Goal: Task Accomplishment & Management: Manage account settings

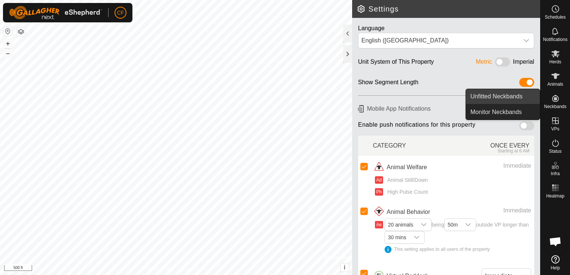
click at [511, 100] on link "Unfitted Neckbands" at bounding box center [503, 96] width 74 height 15
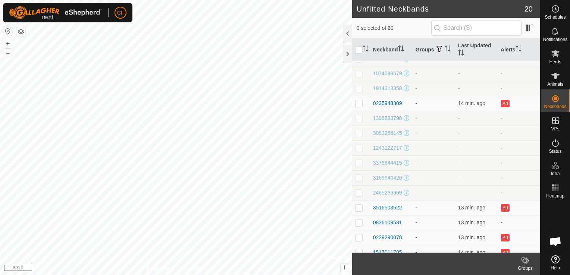
scroll to position [122, 0]
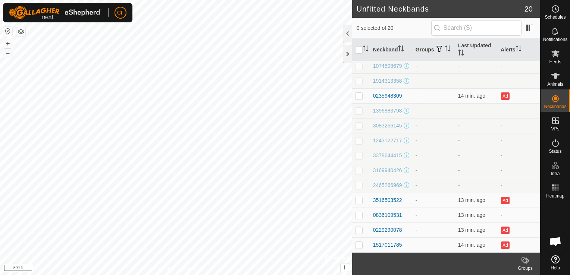
click at [383, 107] on div "1396883798" at bounding box center [387, 111] width 29 height 8
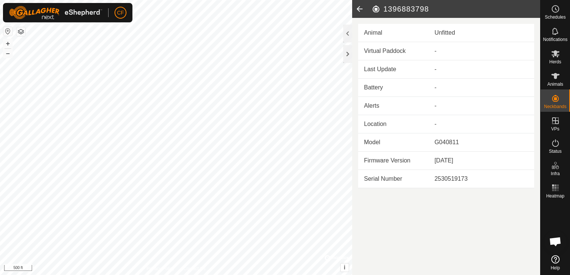
click at [360, 11] on icon at bounding box center [359, 9] width 15 height 18
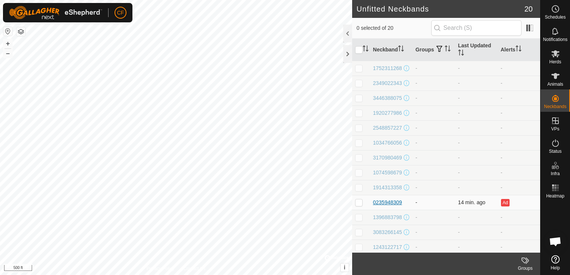
click at [385, 207] on div "0235948309" at bounding box center [387, 203] width 29 height 8
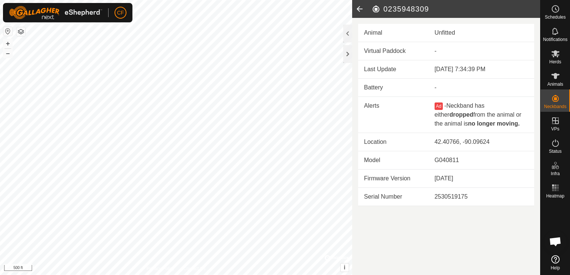
click at [362, 6] on icon at bounding box center [359, 9] width 15 height 18
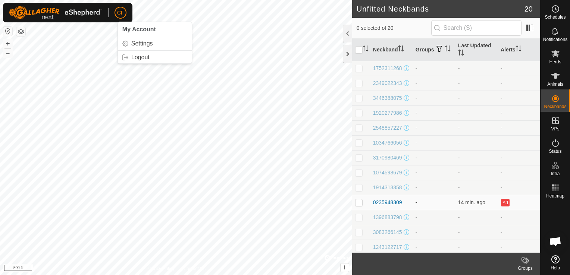
click at [118, 14] on span "CF" at bounding box center [120, 13] width 7 height 8
click at [133, 44] on link "Settings" at bounding box center [155, 44] width 74 height 12
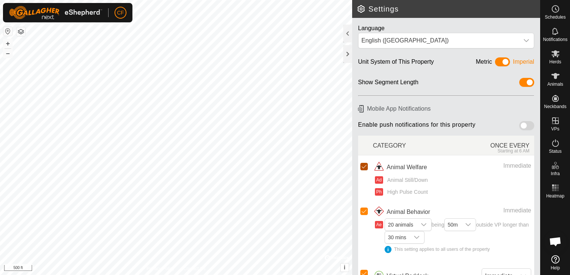
click at [364, 165] on input "checkbox" at bounding box center [363, 166] width 7 height 7
checkbox input "false"
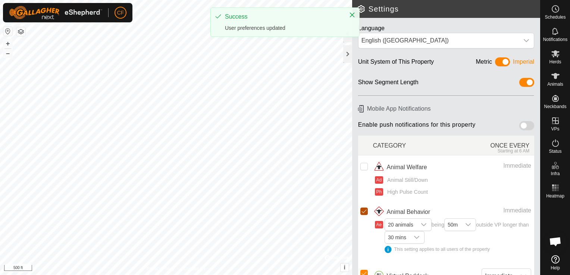
click at [362, 208] on input "Row Selected" at bounding box center [363, 211] width 7 height 7
checkbox input "false"
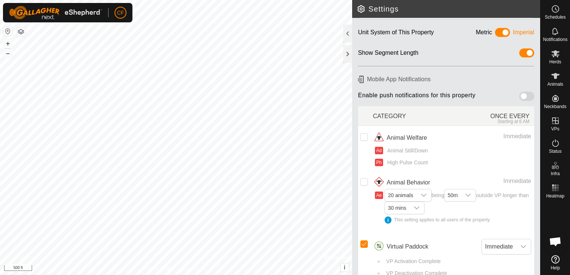
scroll to position [40, 0]
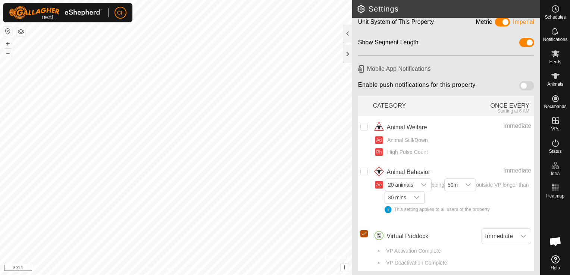
click at [365, 232] on input "Row Selected" at bounding box center [363, 233] width 7 height 7
checkbox input "false"
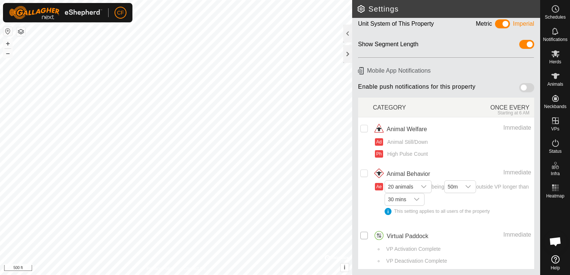
scroll to position [36, 0]
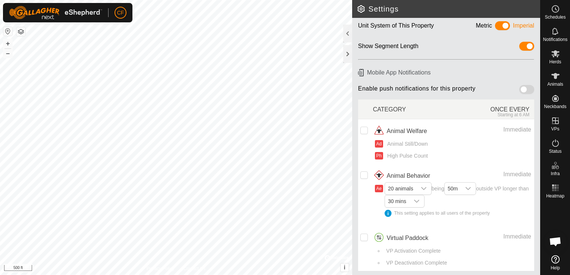
click at [21, 28] on button "button" at bounding box center [20, 31] width 9 height 9
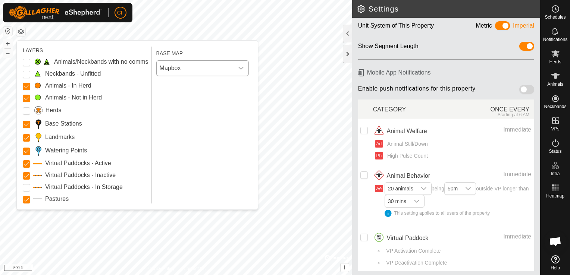
click at [243, 69] on icon "dropdown trigger" at bounding box center [241, 68] width 6 height 6
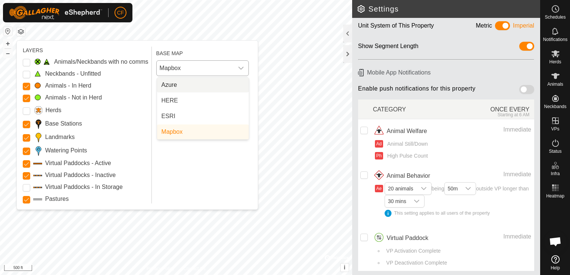
click at [243, 69] on icon "dropdown trigger" at bounding box center [241, 68] width 6 height 6
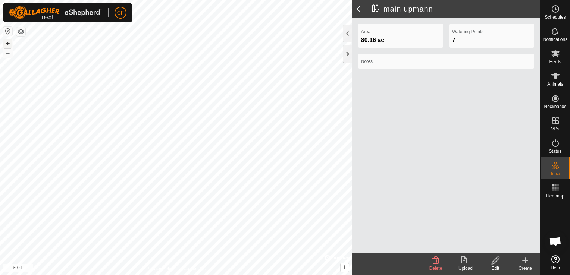
click at [6, 44] on button "+" at bounding box center [7, 43] width 9 height 9
click at [563, 238] on body "CF Schedules Notifications Herds Animals Neckbands VPs Status Infra Heatmap Hel…" at bounding box center [285, 137] width 570 height 275
click at [560, 81] on es-animals-svg-icon at bounding box center [555, 76] width 13 height 12
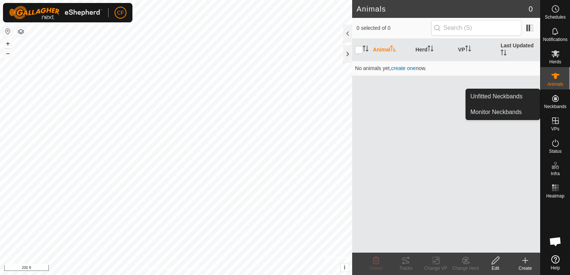
click at [555, 102] on icon at bounding box center [555, 98] width 9 height 9
click at [514, 99] on link "Unfitted Neckbands" at bounding box center [503, 96] width 74 height 15
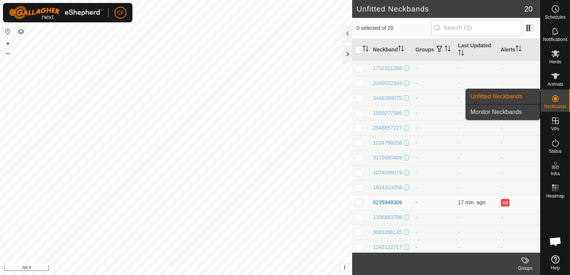
click at [511, 111] on link "Monitor Neckbands" at bounding box center [503, 112] width 74 height 15
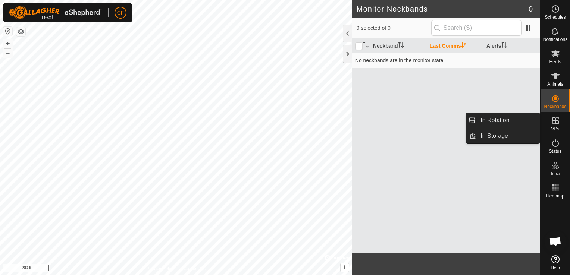
click at [554, 121] on icon at bounding box center [555, 120] width 9 height 9
click at [507, 121] on link "In Rotation" at bounding box center [508, 120] width 64 height 15
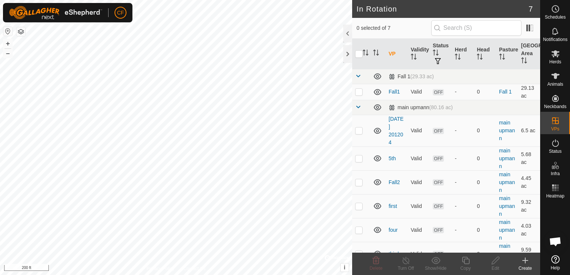
click at [519, 261] on create-svg-icon at bounding box center [525, 260] width 30 height 9
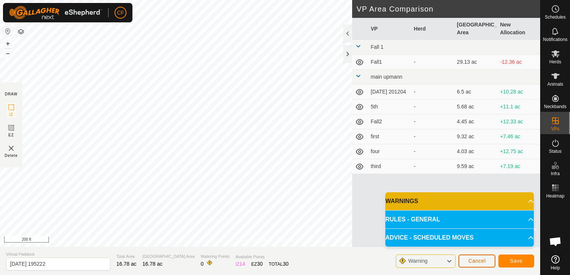
click at [478, 261] on span "Cancel" at bounding box center [477, 261] width 18 height 6
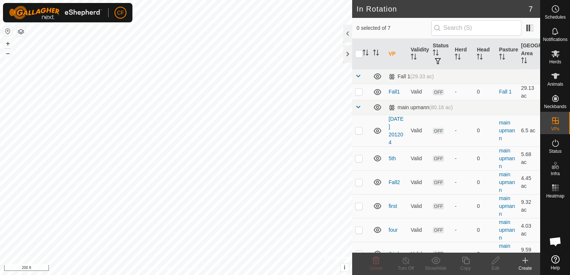
click at [525, 259] on icon at bounding box center [525, 260] width 9 height 9
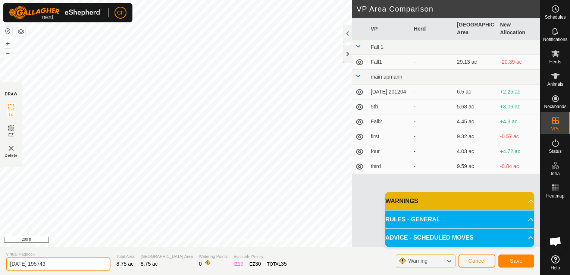
click at [72, 267] on input "[DATE] 195743" at bounding box center [58, 264] width 104 height 13
type input "2"
type input "Northwest"
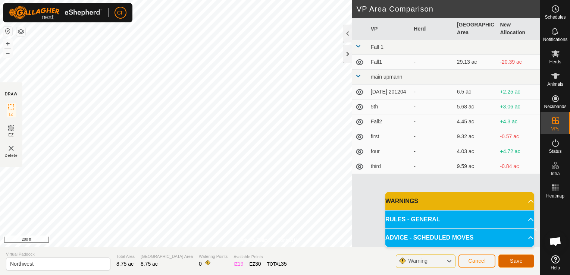
click at [506, 261] on button "Save" at bounding box center [517, 261] width 36 height 13
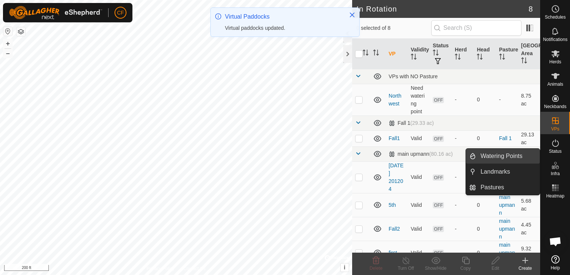
click at [514, 155] on link "Watering Points" at bounding box center [508, 156] width 64 height 15
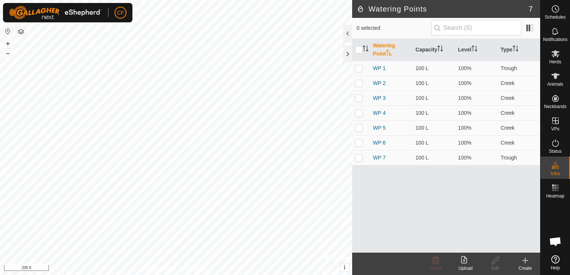
click at [524, 263] on icon at bounding box center [525, 260] width 9 height 9
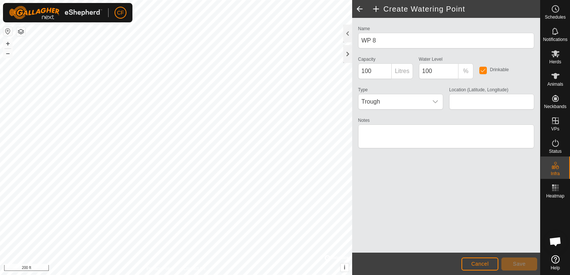
type input "42.409460, -90.097170"
click at [516, 265] on span "Save" at bounding box center [519, 264] width 13 height 6
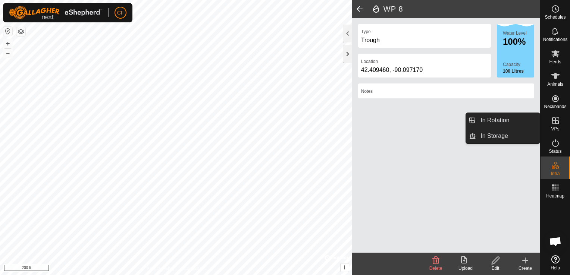
click at [557, 122] on icon at bounding box center [555, 120] width 9 height 9
click at [554, 124] on icon at bounding box center [555, 120] width 9 height 9
click at [504, 121] on link "In Rotation" at bounding box center [508, 120] width 64 height 15
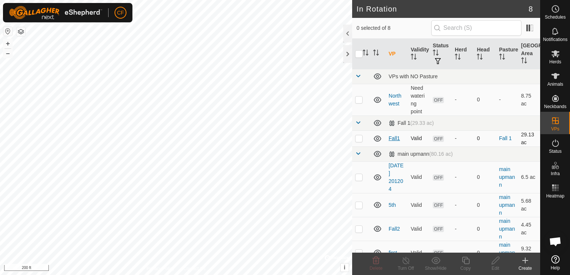
click at [396, 139] on link "Fall1" at bounding box center [394, 138] width 11 height 6
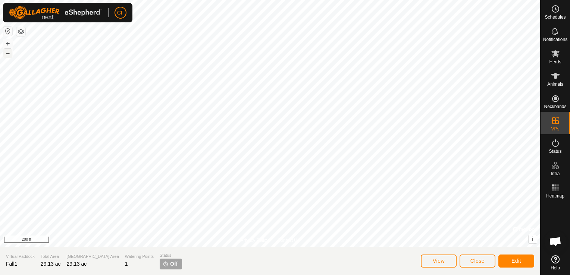
click at [9, 52] on button "–" at bounding box center [7, 53] width 9 height 9
click at [517, 263] on span "Edit" at bounding box center [517, 261] width 10 height 6
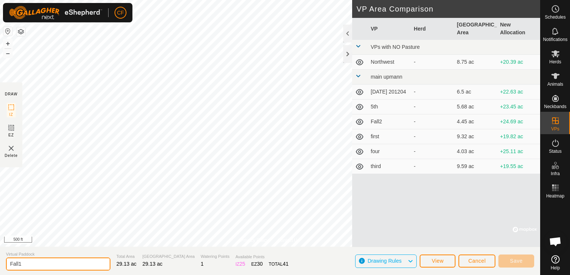
click at [30, 263] on input "Fall1" at bounding box center [58, 264] width 104 height 13
type input "F"
type input "Winter Lot"
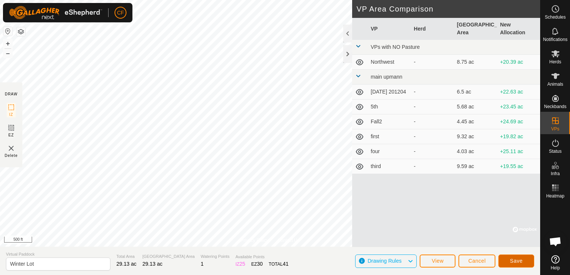
click at [511, 261] on span "Save" at bounding box center [516, 261] width 13 height 6
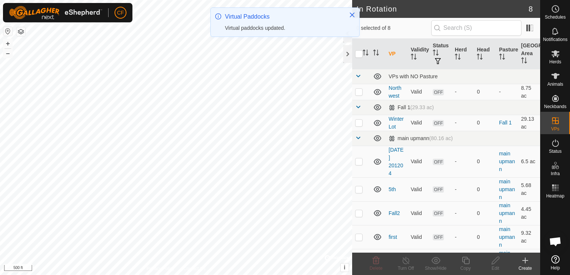
click at [391, 154] on link "[DATE] 201204" at bounding box center [396, 161] width 15 height 29
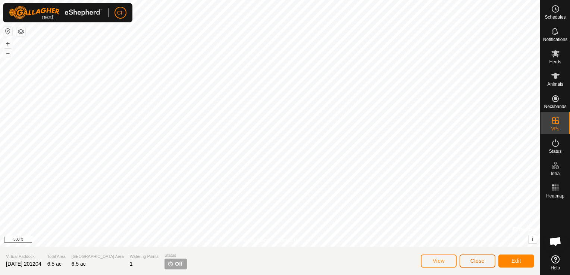
click at [475, 262] on span "Close" at bounding box center [478, 261] width 14 height 6
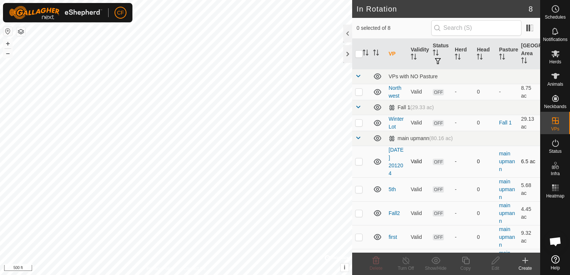
checkbox input "true"
click at [495, 262] on icon at bounding box center [495, 260] width 7 height 7
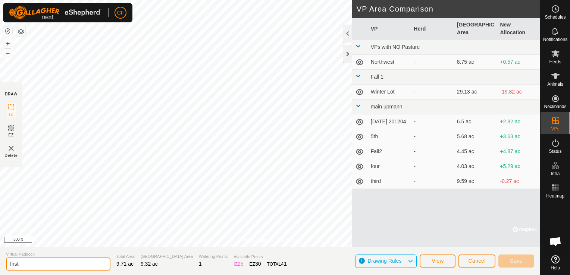
click at [44, 262] on input "first" at bounding box center [58, 264] width 104 height 13
type input "f"
type input "First"
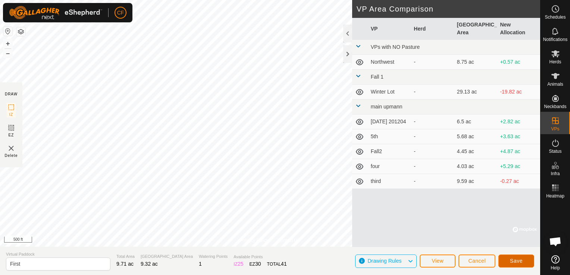
click at [515, 262] on span "Save" at bounding box center [516, 261] width 13 height 6
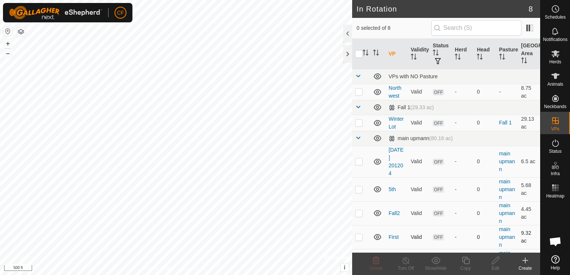
checkbox input "true"
click at [495, 262] on icon at bounding box center [495, 260] width 9 height 9
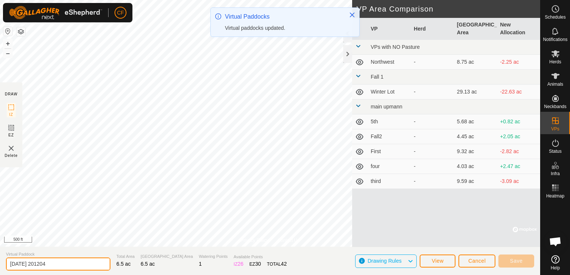
click at [69, 266] on input "[DATE] 201204" at bounding box center [58, 264] width 104 height 13
type input "2"
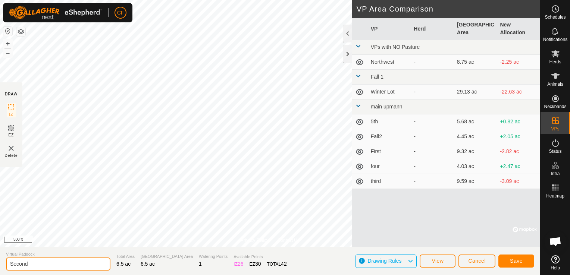
type input "Second"
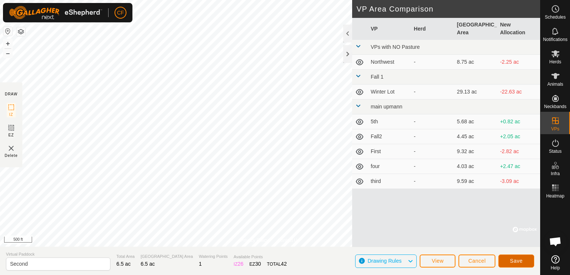
click at [515, 260] on span "Save" at bounding box center [516, 261] width 13 height 6
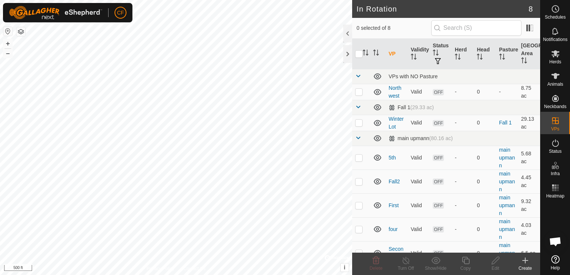
checkbox input "true"
click at [496, 261] on icon at bounding box center [495, 260] width 9 height 9
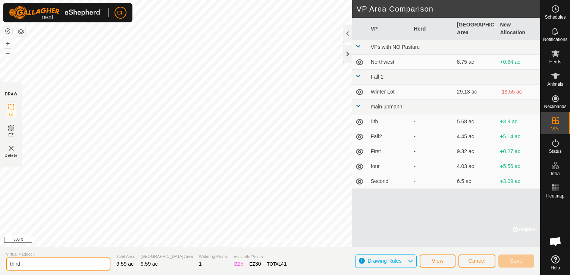
click at [29, 260] on input "third" at bounding box center [58, 264] width 104 height 13
type input "t"
type input "Third"
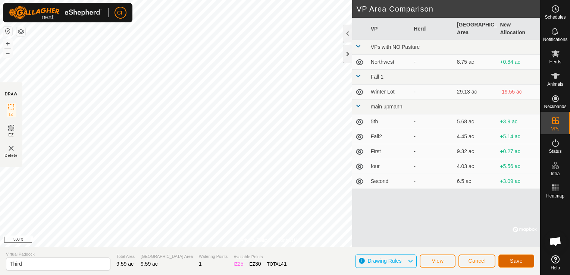
click at [518, 260] on span "Save" at bounding box center [516, 261] width 13 height 6
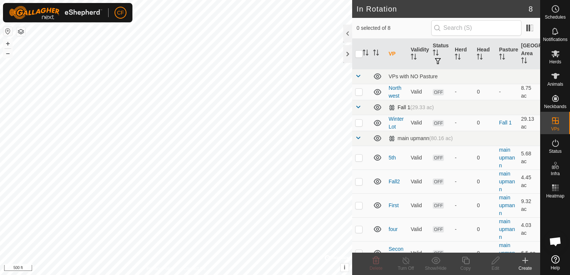
checkbox input "true"
click at [494, 265] on icon at bounding box center [495, 260] width 9 height 9
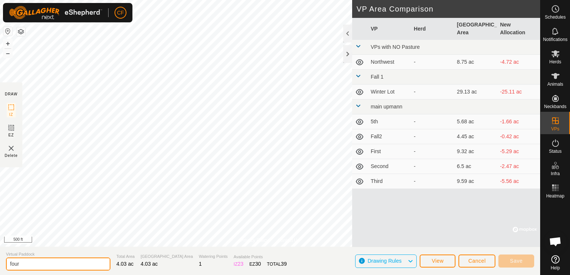
click at [31, 267] on input "four" at bounding box center [58, 264] width 104 height 13
type input "f"
type input "Fourth"
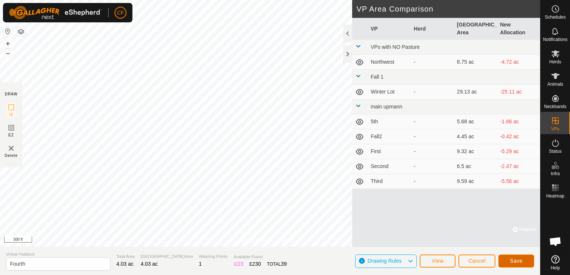
click at [516, 260] on span "Save" at bounding box center [516, 261] width 13 height 6
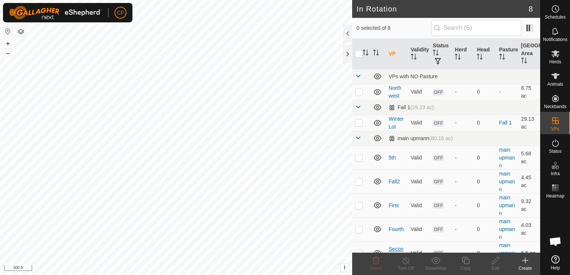
checkbox input "true"
click at [493, 260] on icon at bounding box center [495, 260] width 9 height 9
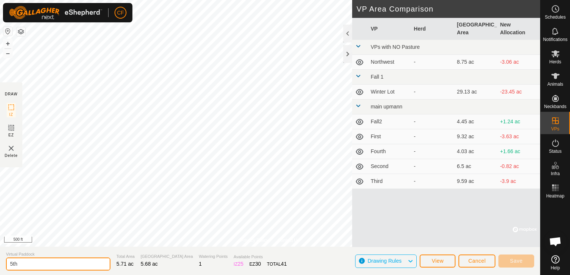
click at [44, 266] on input "5th" at bounding box center [58, 264] width 104 height 13
type input "5"
type input "Fifth"
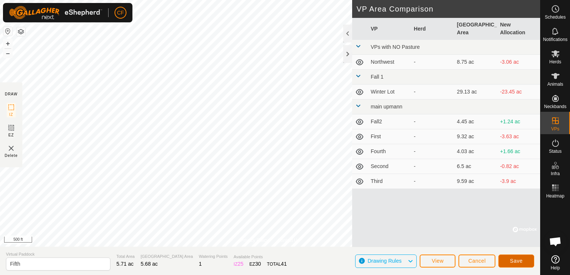
click at [516, 260] on span "Save" at bounding box center [516, 261] width 13 height 6
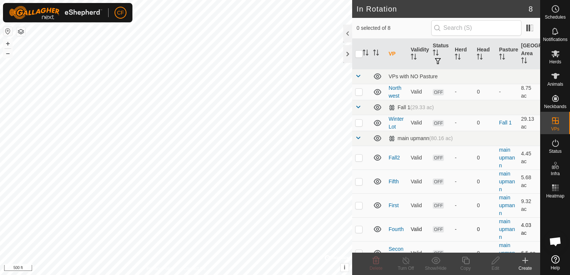
checkbox input "true"
click at [494, 262] on icon at bounding box center [495, 260] width 9 height 9
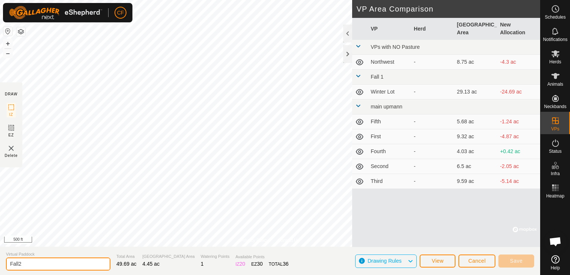
click at [34, 266] on input "Fall2" at bounding box center [58, 264] width 104 height 13
type input "F"
type input "Corn Stalk"
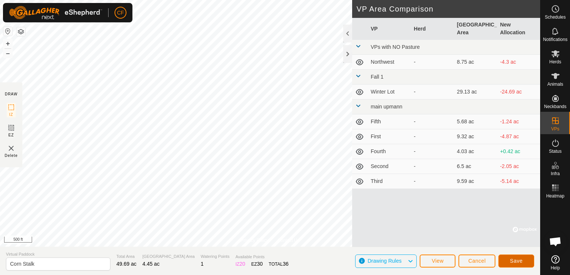
click at [516, 259] on span "Save" at bounding box center [516, 261] width 13 height 6
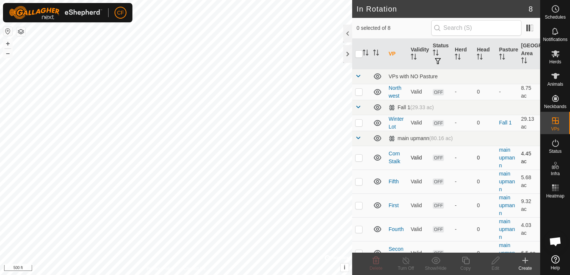
click at [395, 157] on td "Corn Stalk" at bounding box center [397, 158] width 22 height 24
click at [395, 162] on link "Corn Stalk" at bounding box center [395, 158] width 12 height 14
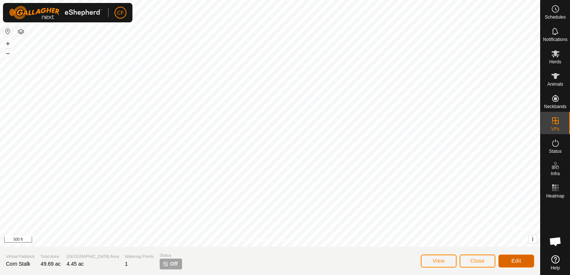
click at [512, 262] on span "Edit" at bounding box center [517, 261] width 10 height 6
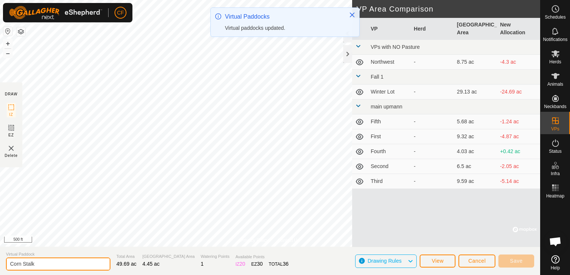
click at [42, 262] on input "Corn Stalk" at bounding box center [58, 264] width 104 height 13
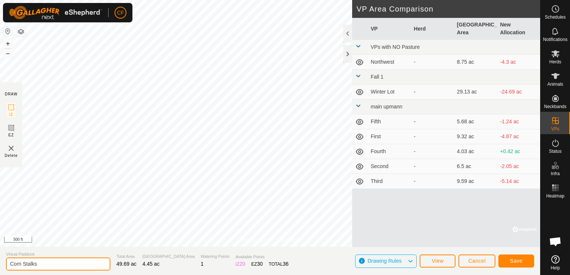
type input "Corn Stalks"
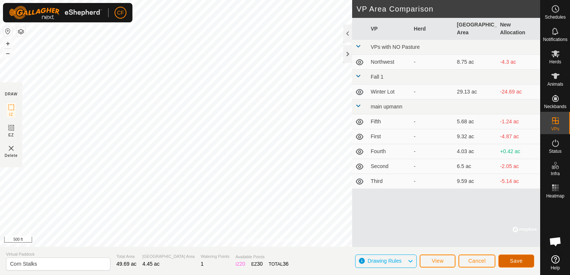
click at [521, 258] on span "Save" at bounding box center [516, 261] width 13 height 6
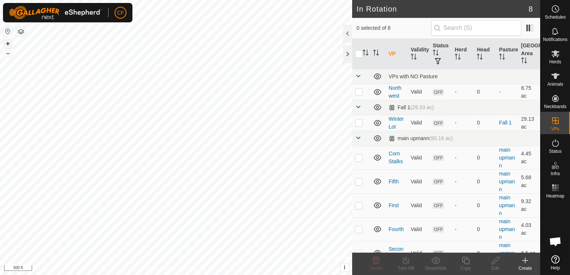
click at [7, 43] on button "+" at bounding box center [7, 43] width 9 height 9
click at [9, 46] on button "+" at bounding box center [7, 43] width 9 height 9
click at [143, 0] on html "CF My Account Settings Logout Schedules Notifications Herds Animals Neckbands V…" at bounding box center [285, 137] width 570 height 275
click at [525, 260] on icon at bounding box center [525, 260] width 0 height 5
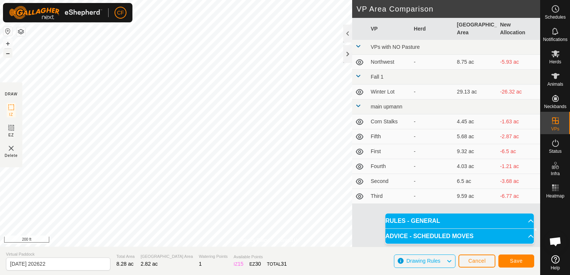
click at [6, 54] on button "–" at bounding box center [7, 53] width 9 height 9
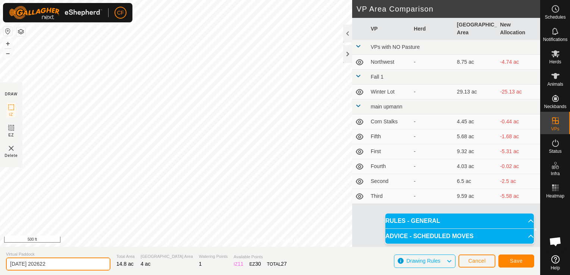
click at [63, 263] on input "[DATE] 202622" at bounding box center [58, 264] width 104 height 13
type input "2"
type input "NorthEast"
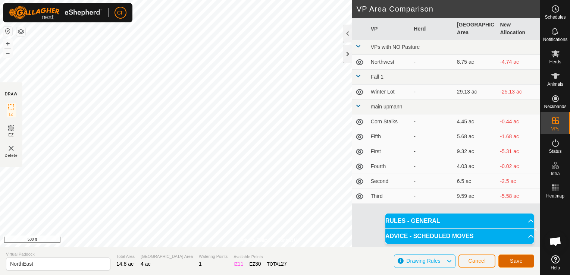
click at [513, 262] on span "Save" at bounding box center [516, 261] width 13 height 6
